Goal: Task Accomplishment & Management: Manage account settings

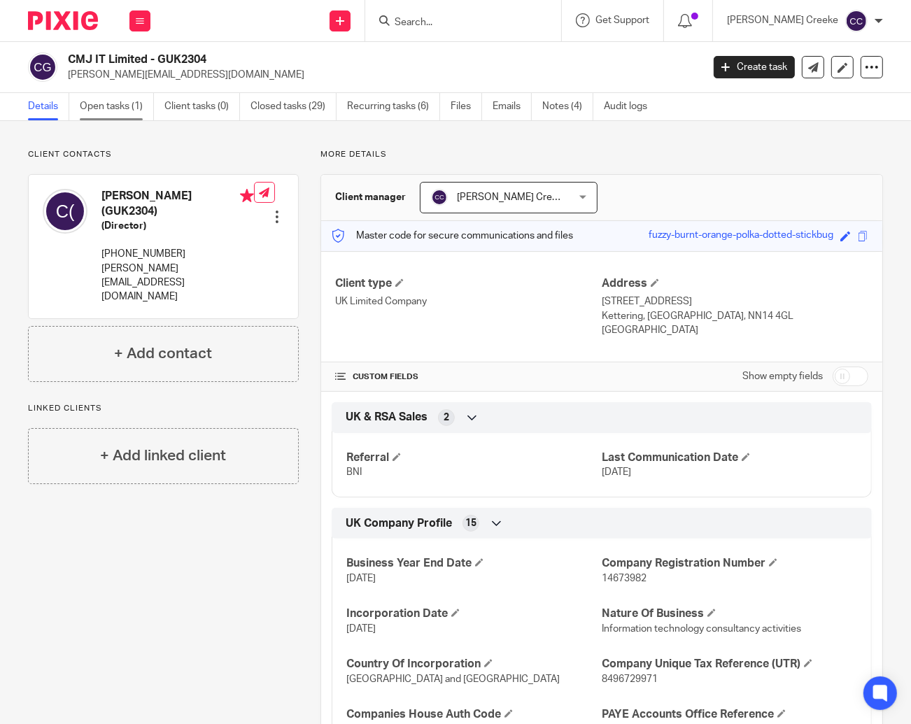
click at [113, 99] on link "Open tasks (1)" at bounding box center [117, 106] width 74 height 27
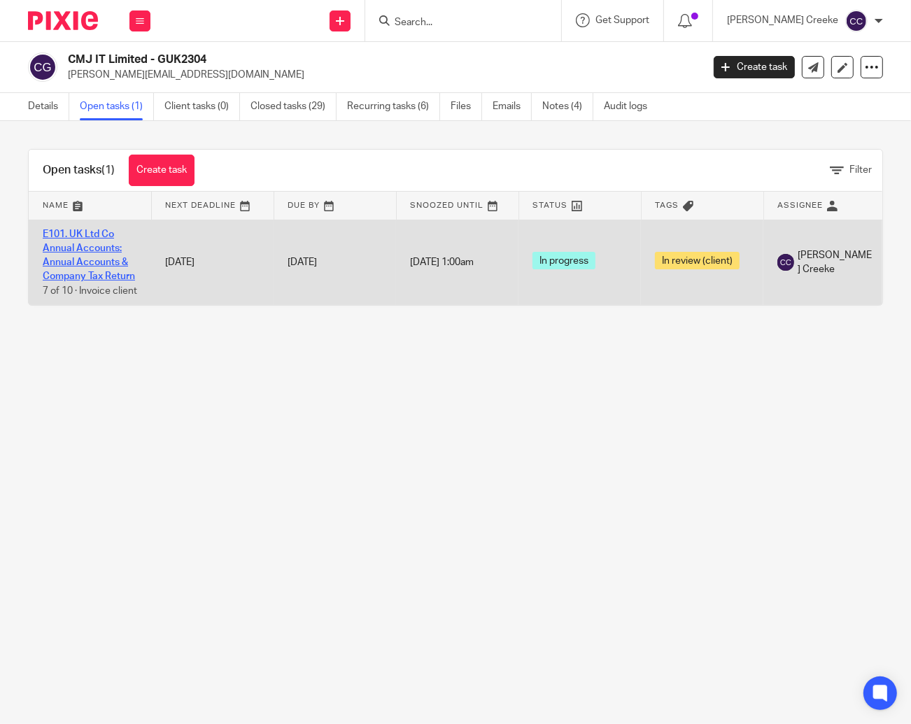
click at [88, 245] on link "E101. UK Ltd Co Annual Accounts: Annual Accounts & Company Tax Return" at bounding box center [89, 256] width 92 height 52
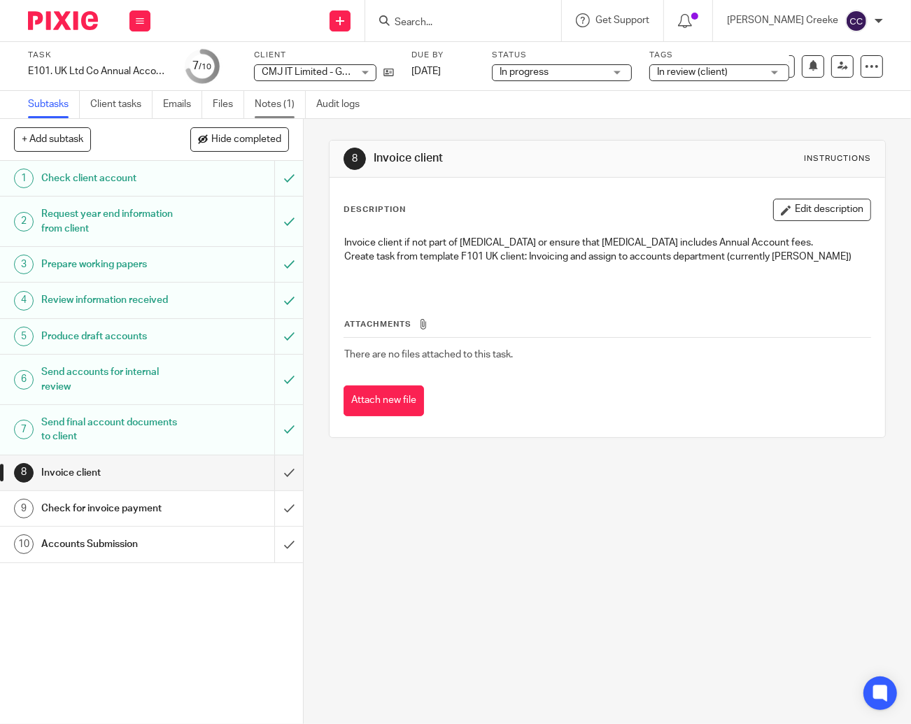
click at [291, 104] on link "Notes (1)" at bounding box center [280, 104] width 51 height 27
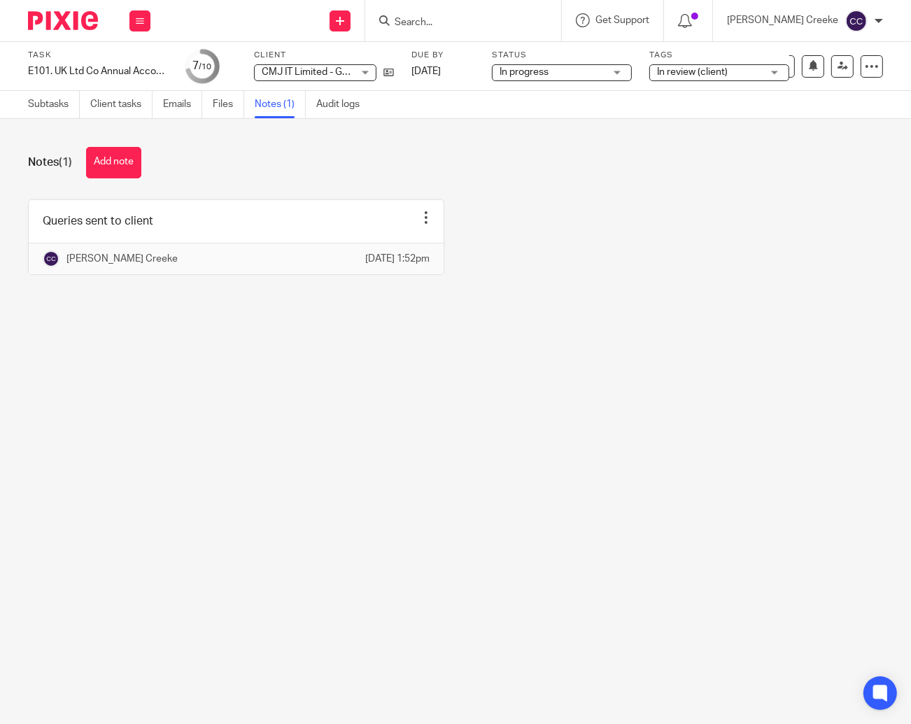
click at [23, 108] on div "Subtasks Client tasks Emails Files Notes (1) Audit logs" at bounding box center [197, 104] width 395 height 27
click at [53, 110] on link "Subtasks" at bounding box center [54, 104] width 52 height 27
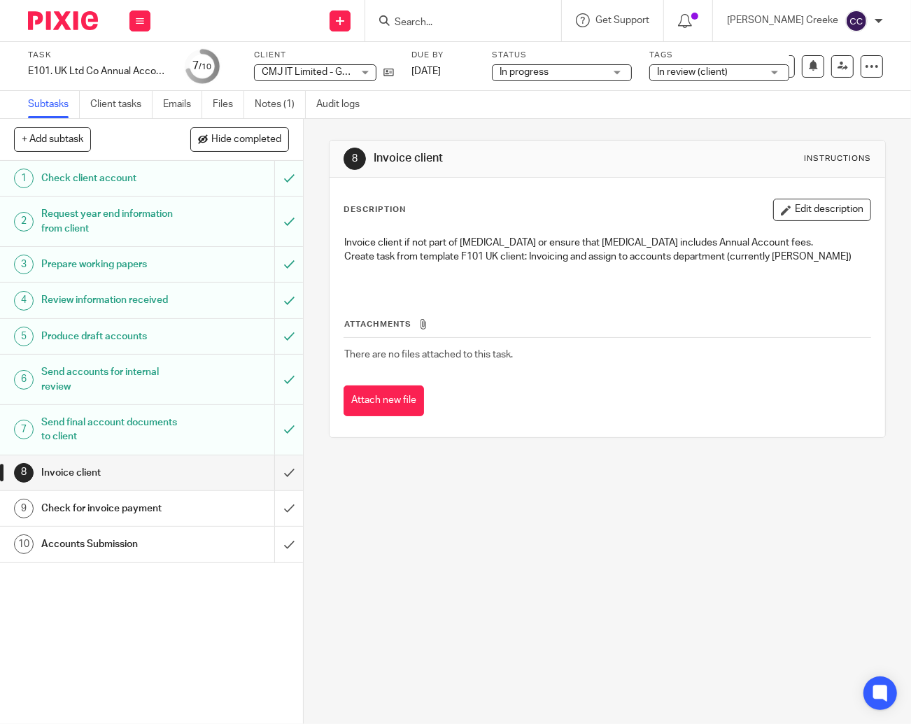
click at [487, 22] on input "Search" at bounding box center [456, 23] width 126 height 13
type input "VANIL"
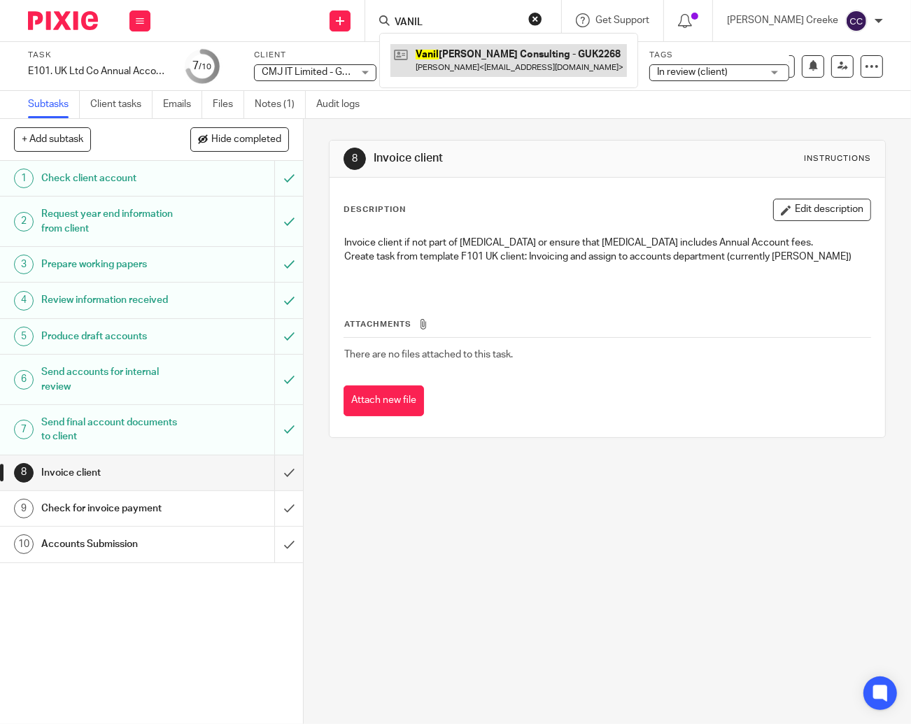
click at [500, 77] on div "Vanil la Lane Consulting - GUK2268 Amanda Lee Paikin < mandypaikin@gmail.com >" at bounding box center [508, 60] width 259 height 55
click at [505, 63] on link at bounding box center [509, 60] width 237 height 32
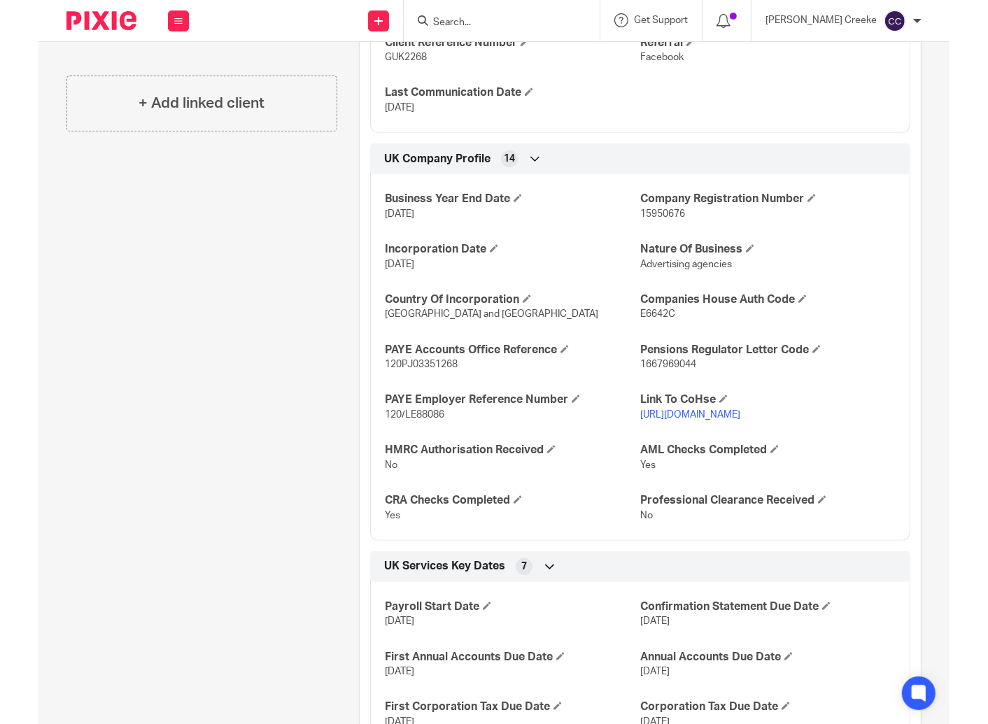
scroll to position [388, 0]
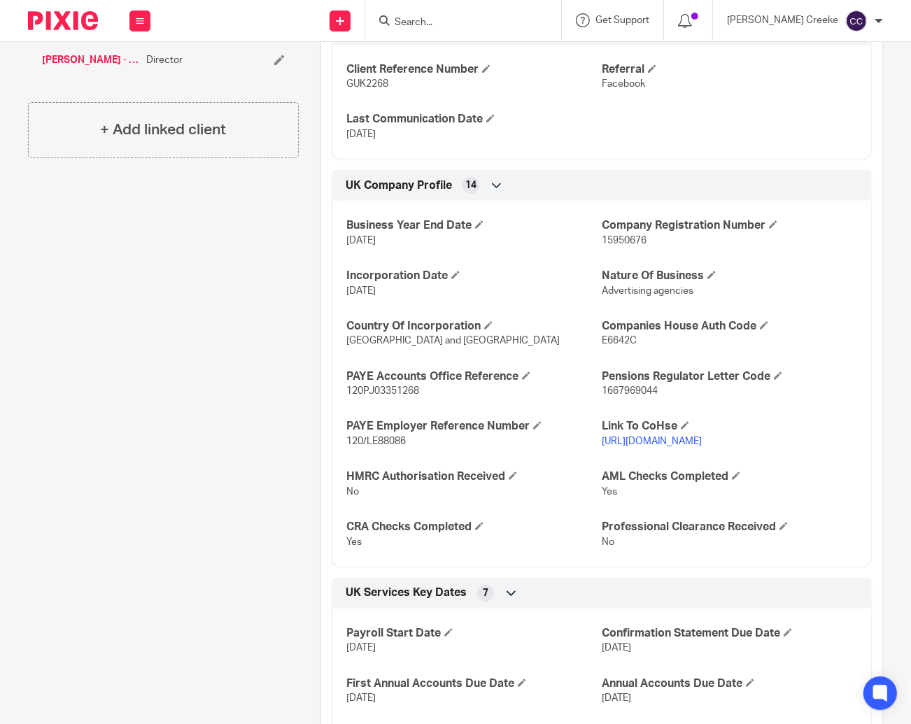
click at [653, 447] on link "https://find-and-update.company-information.service.gov.uk/company/15950676" at bounding box center [652, 442] width 100 height 10
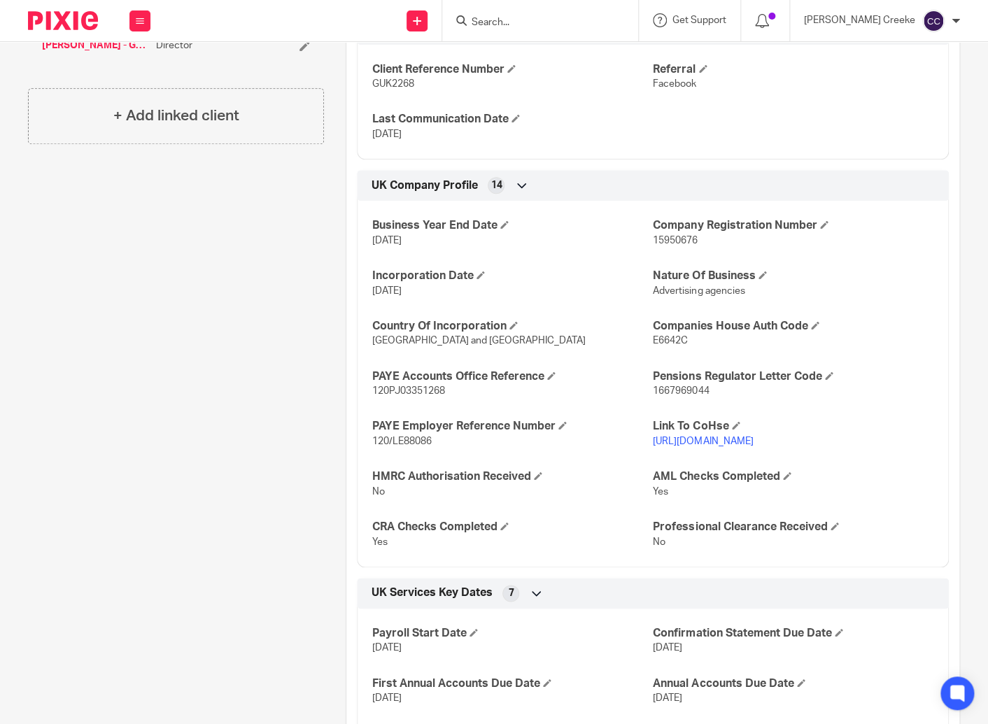
scroll to position [0, 0]
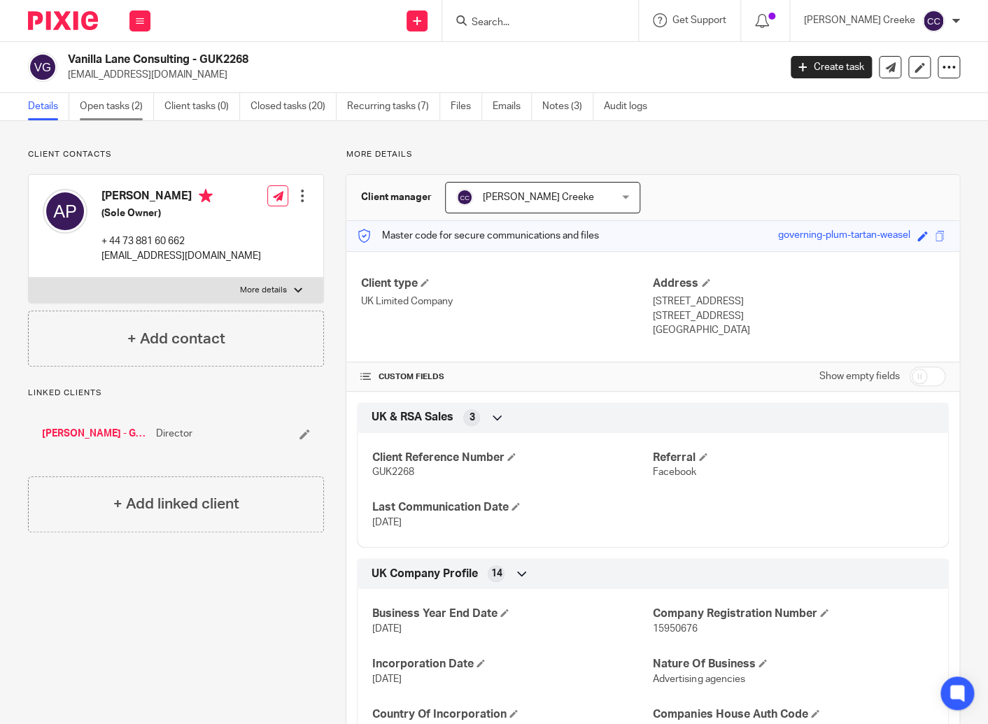
click at [118, 97] on link "Open tasks (2)" at bounding box center [117, 106] width 74 height 27
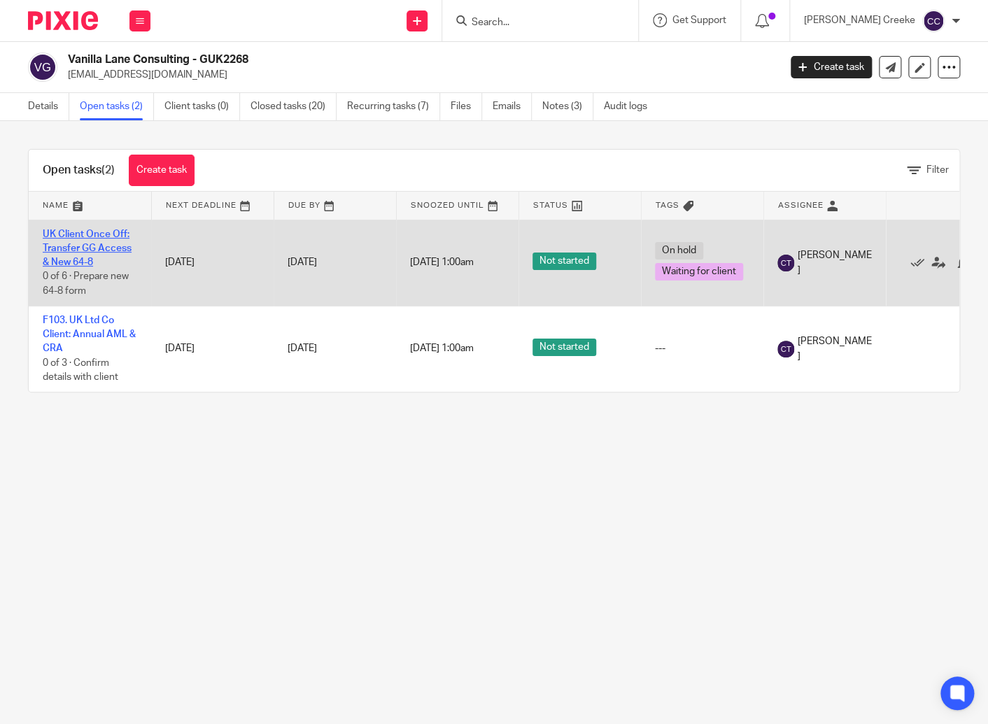
click at [106, 246] on link "UK Client Once Off: Transfer GG Access & New 64-8" at bounding box center [87, 249] width 89 height 38
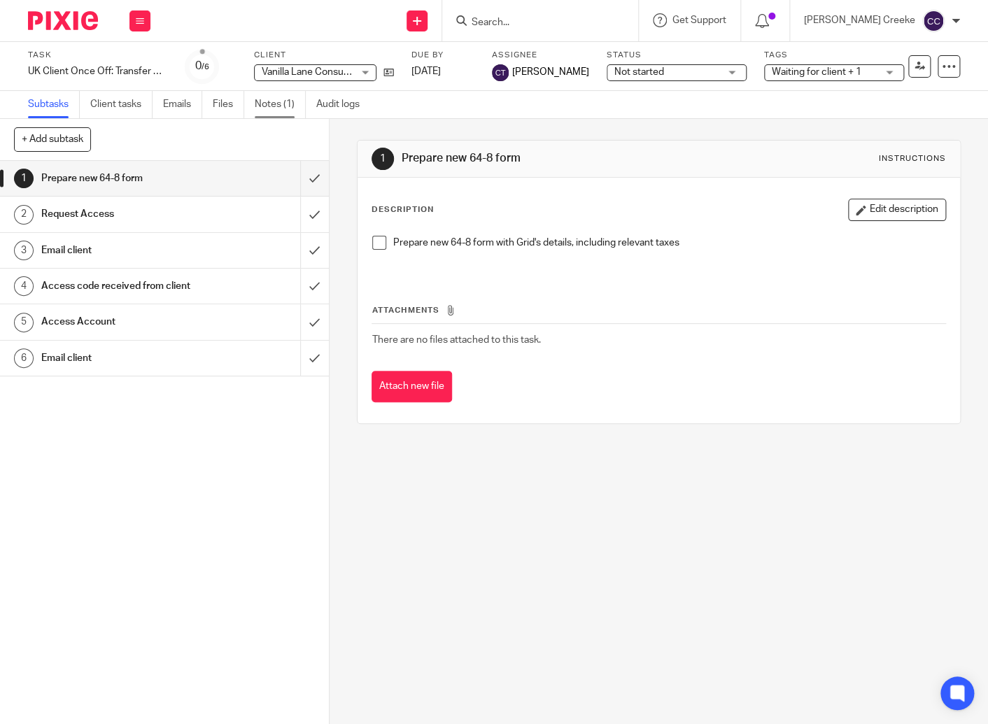
click at [281, 101] on link "Notes (1)" at bounding box center [280, 104] width 51 height 27
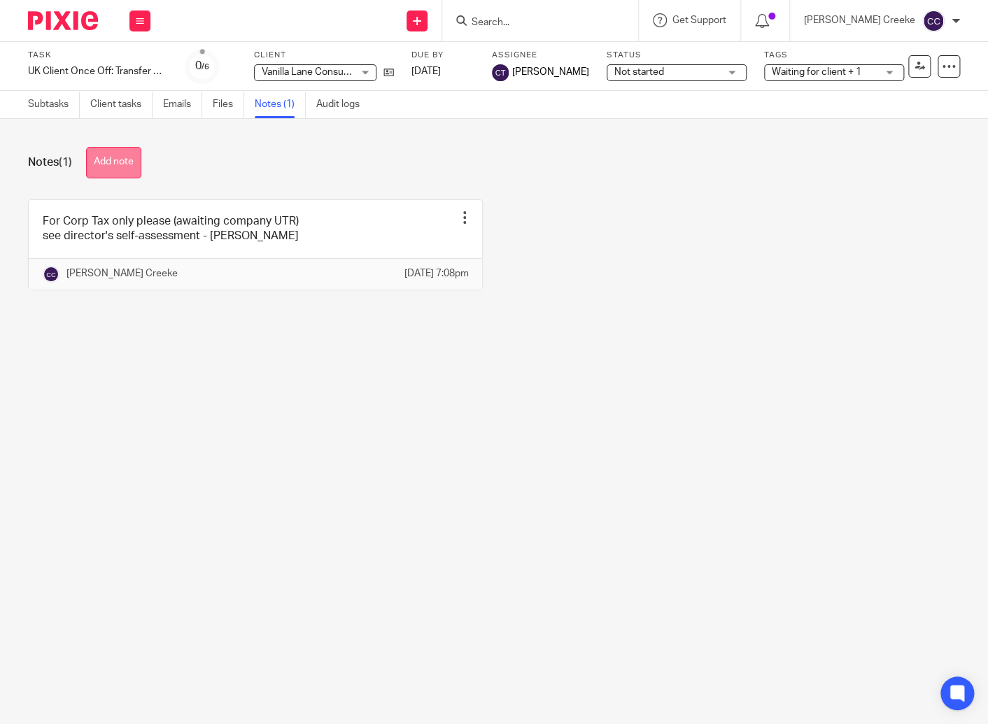
click at [125, 158] on button "Add note" at bounding box center [113, 162] width 55 height 31
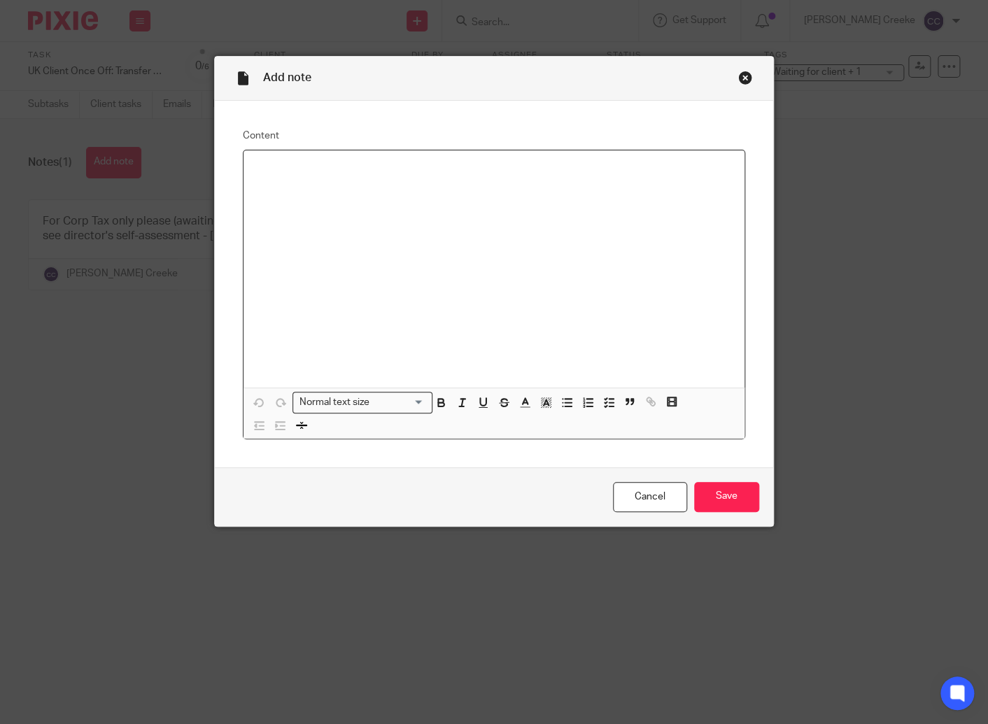
click at [370, 262] on div at bounding box center [494, 268] width 501 height 237
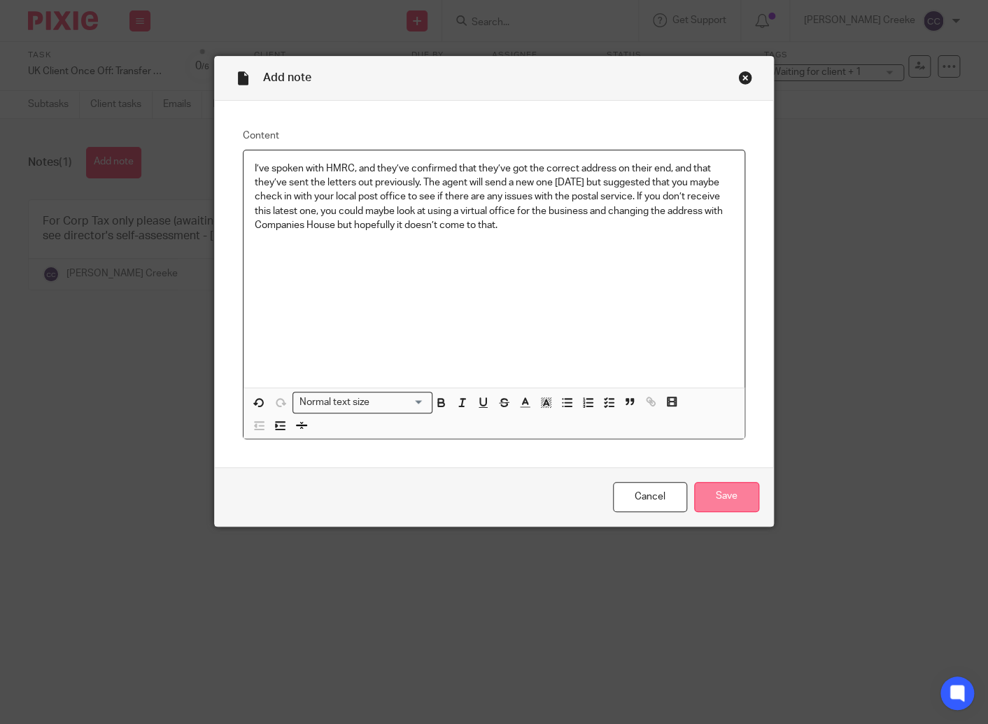
click at [720, 497] on input "Save" at bounding box center [726, 497] width 65 height 30
